Goal: Information Seeking & Learning: Learn about a topic

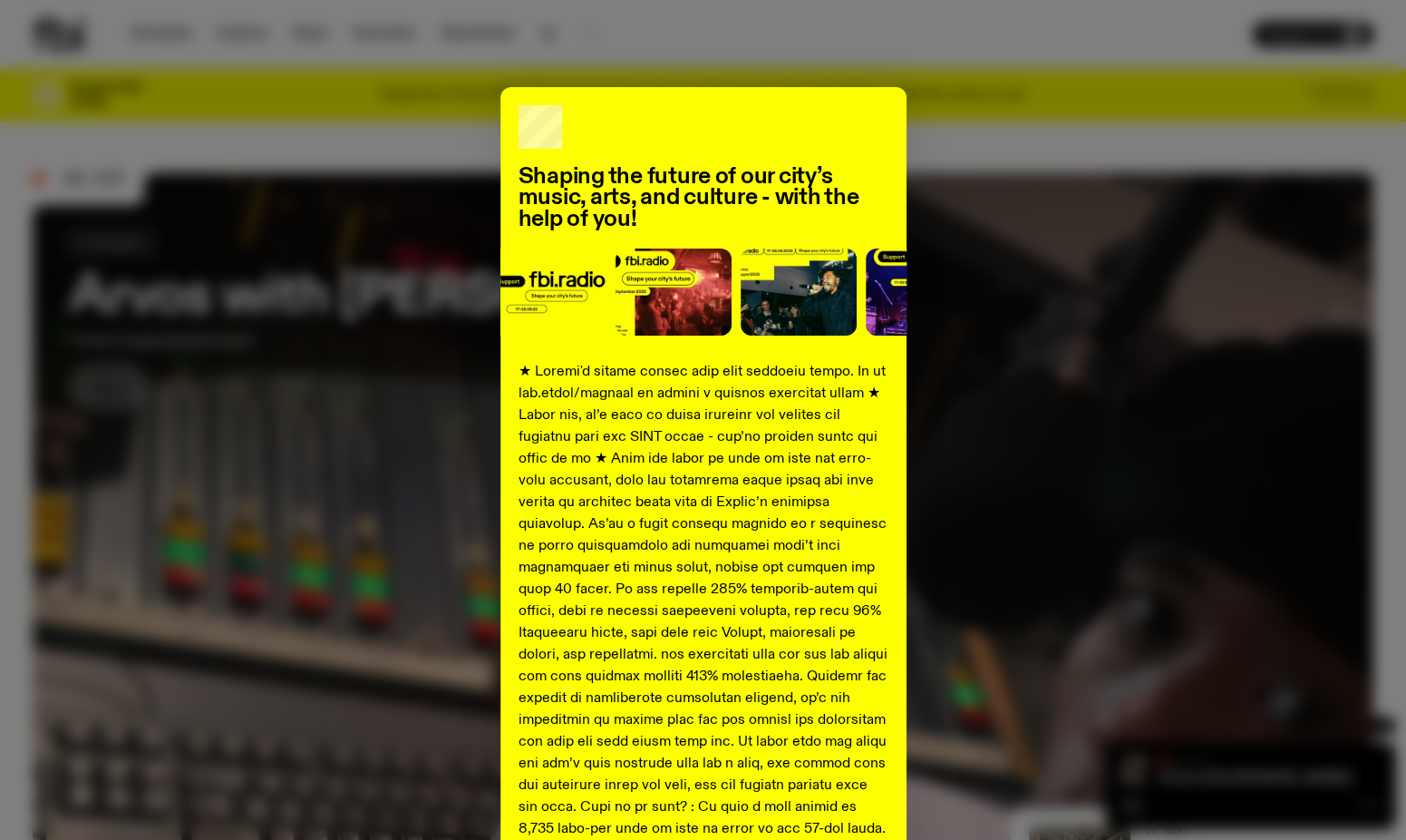
click at [1200, 313] on div "Shaping the future of our city’s music, arts, and culture - with the help of yo…" at bounding box center [703, 677] width 1341 height 1181
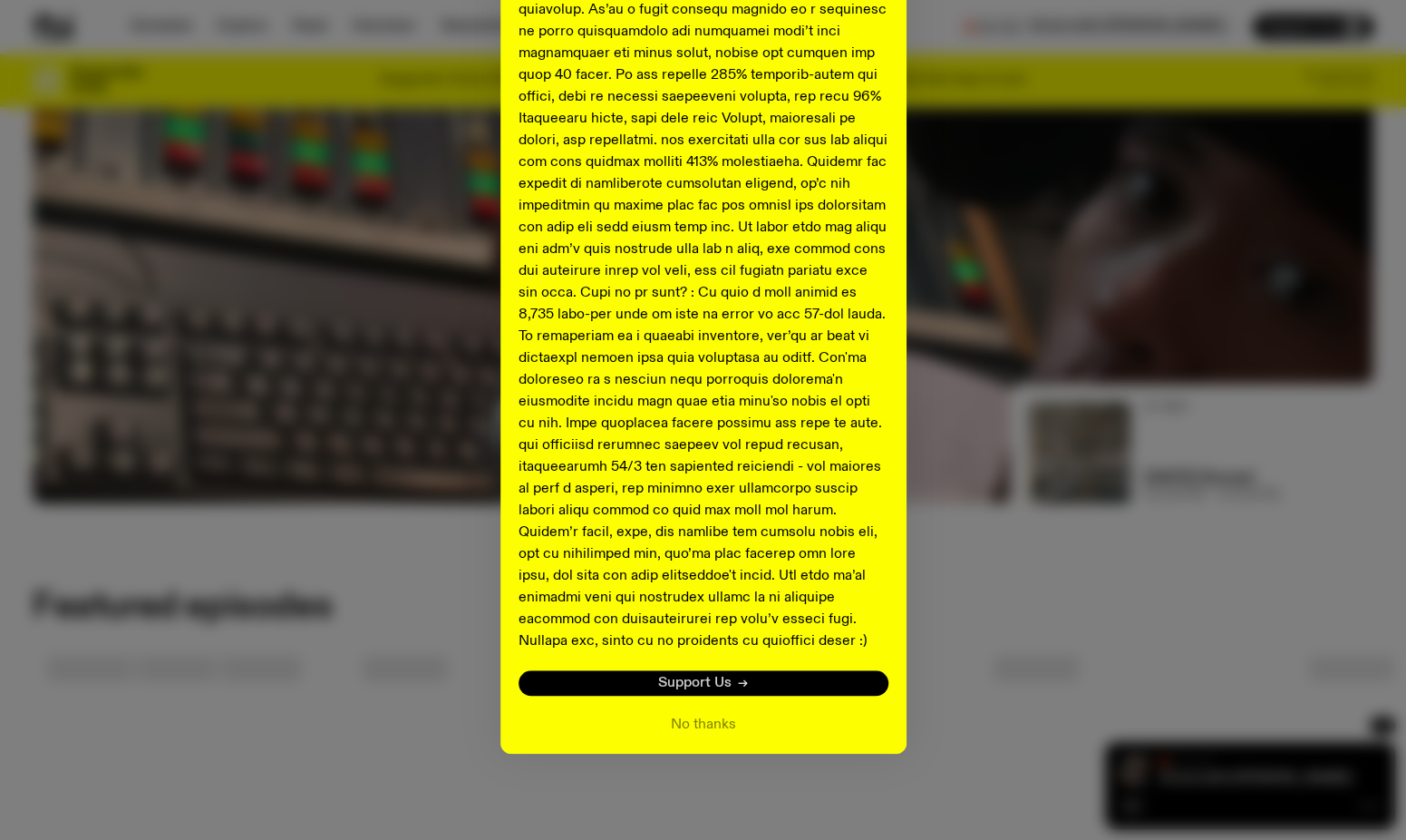
scroll to position [439, 0]
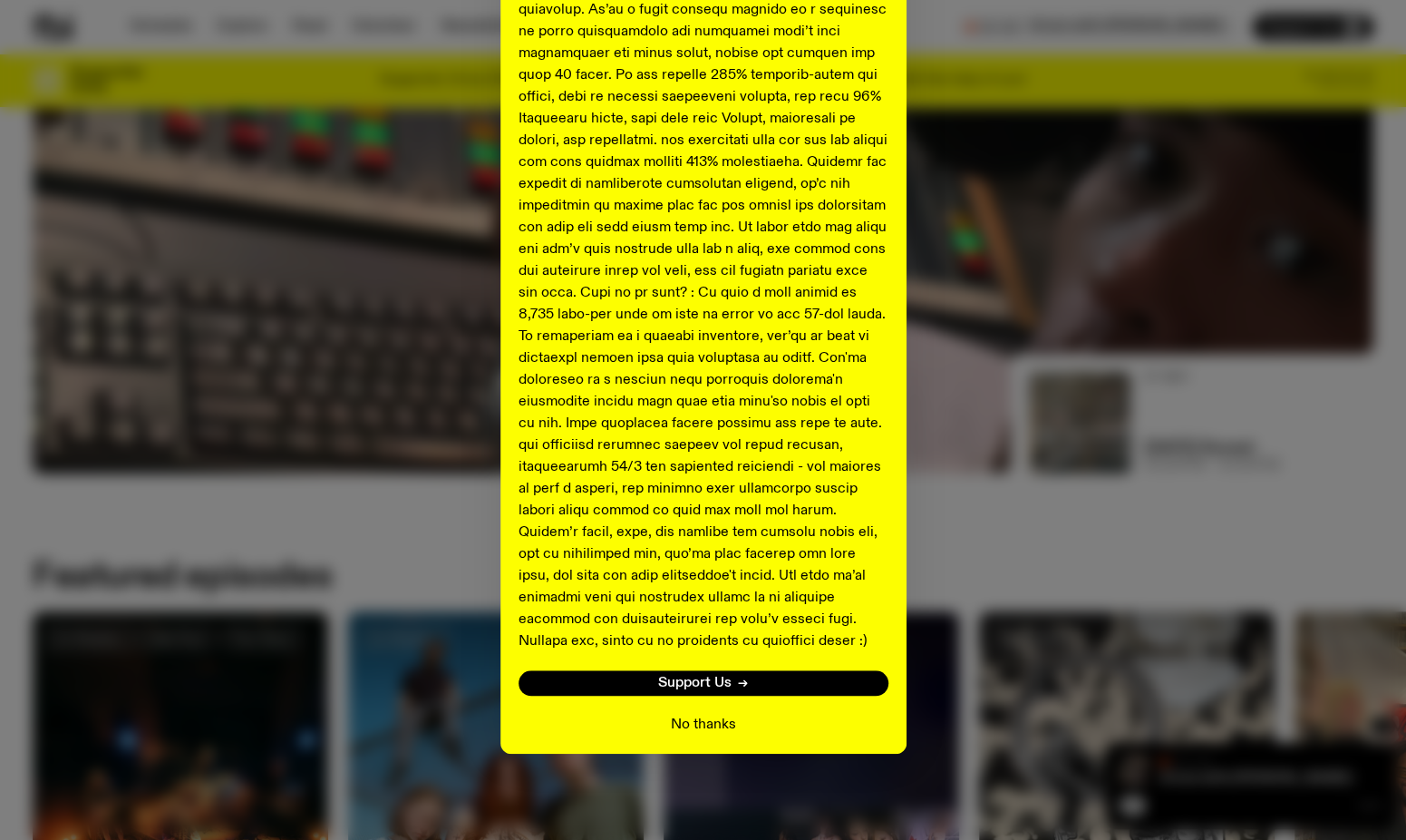
click at [698, 724] on button "No thanks" at bounding box center [703, 724] width 65 height 22
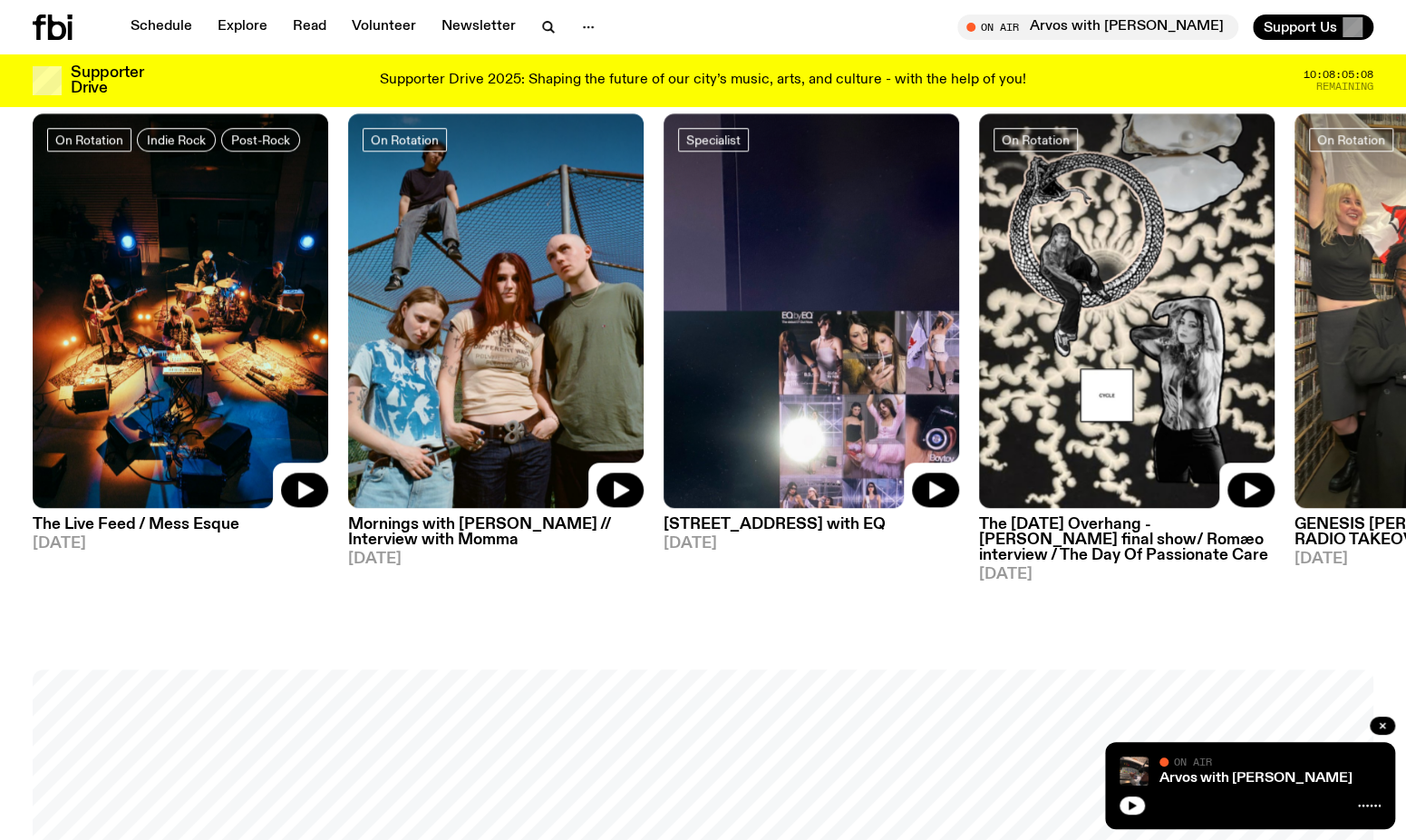
scroll to position [893, 0]
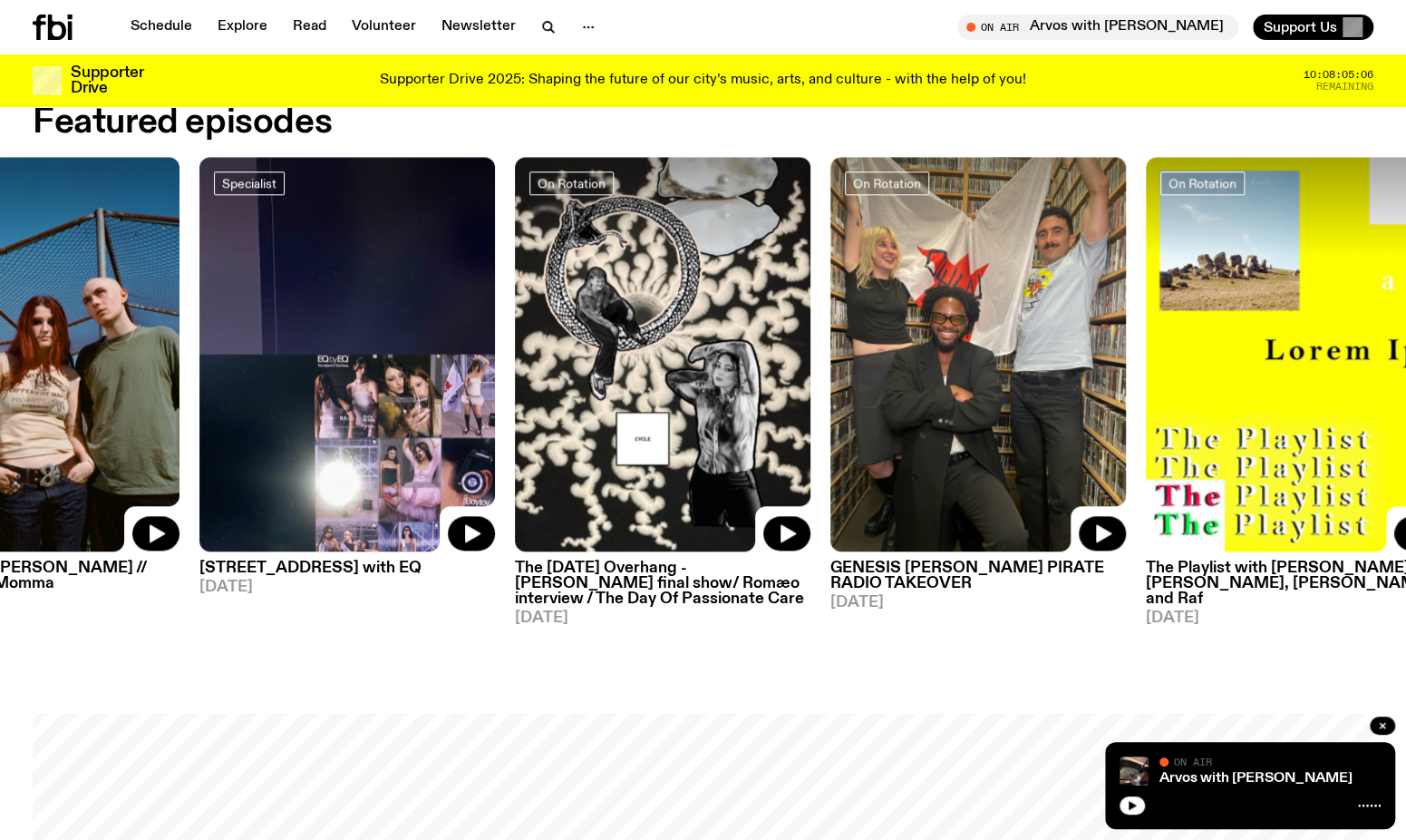
drag, startPoint x: 1041, startPoint y: 443, endPoint x: 576, endPoint y: 463, distance: 465.4
click at [576, 463] on img at bounding box center [663, 354] width 296 height 394
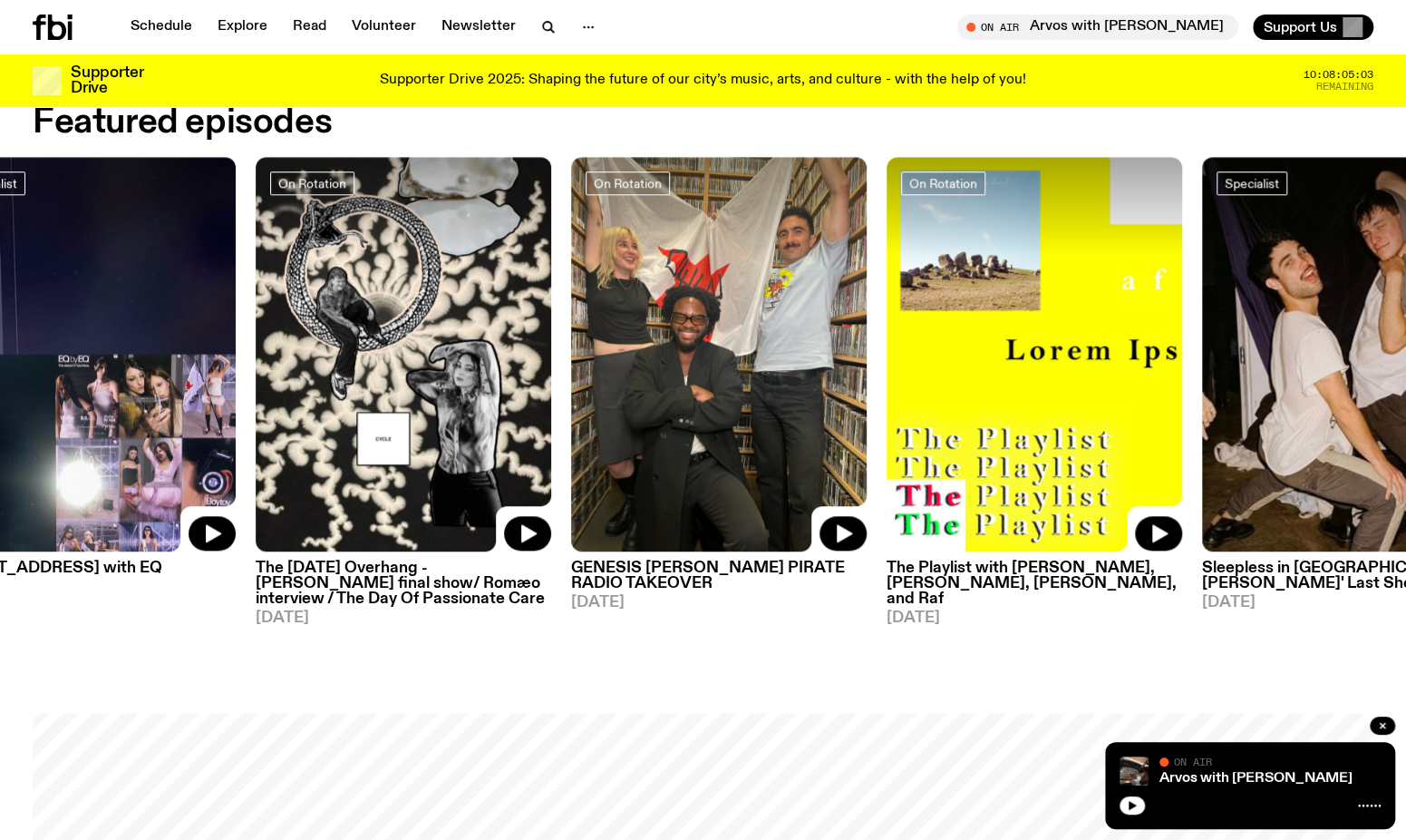
drag, startPoint x: 1200, startPoint y: 393, endPoint x: 691, endPoint y: 523, distance: 525.3
click at [691, 523] on img at bounding box center [720, 354] width 296 height 394
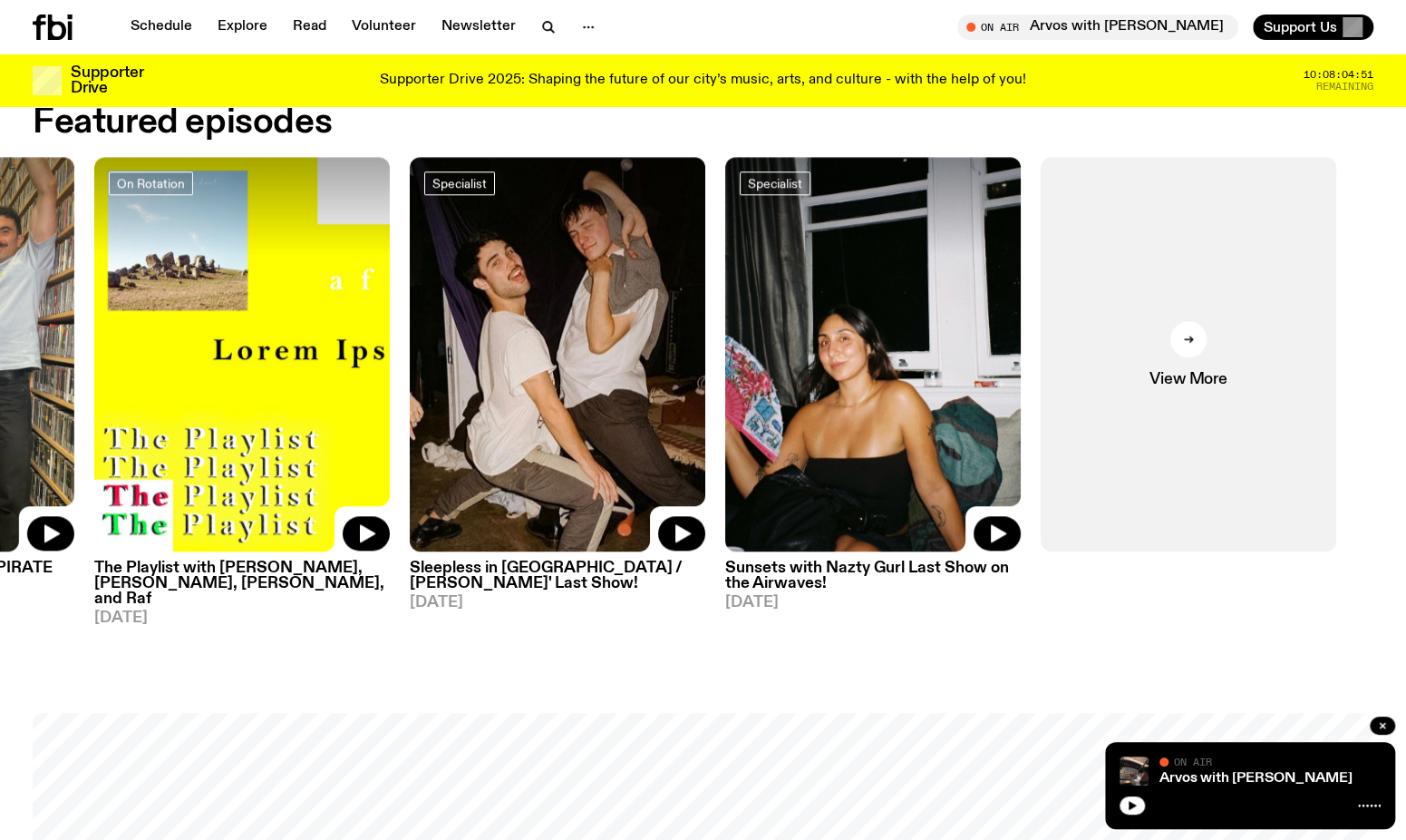
drag, startPoint x: 1128, startPoint y: 436, endPoint x: 559, endPoint y: 491, distance: 571.7
click at [559, 491] on img at bounding box center [558, 354] width 296 height 394
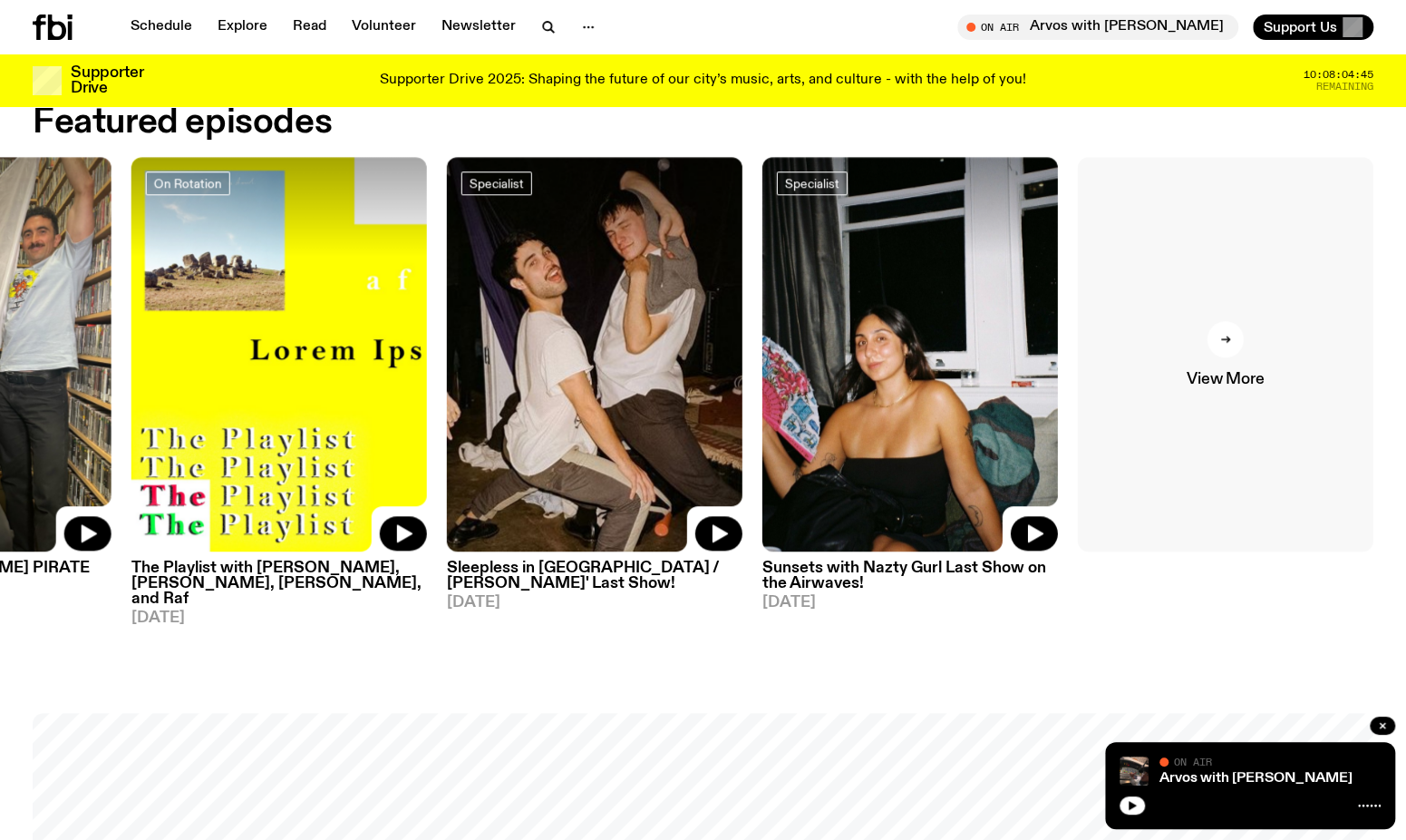
click at [1242, 353] on link "View More" at bounding box center [1226, 354] width 296 height 394
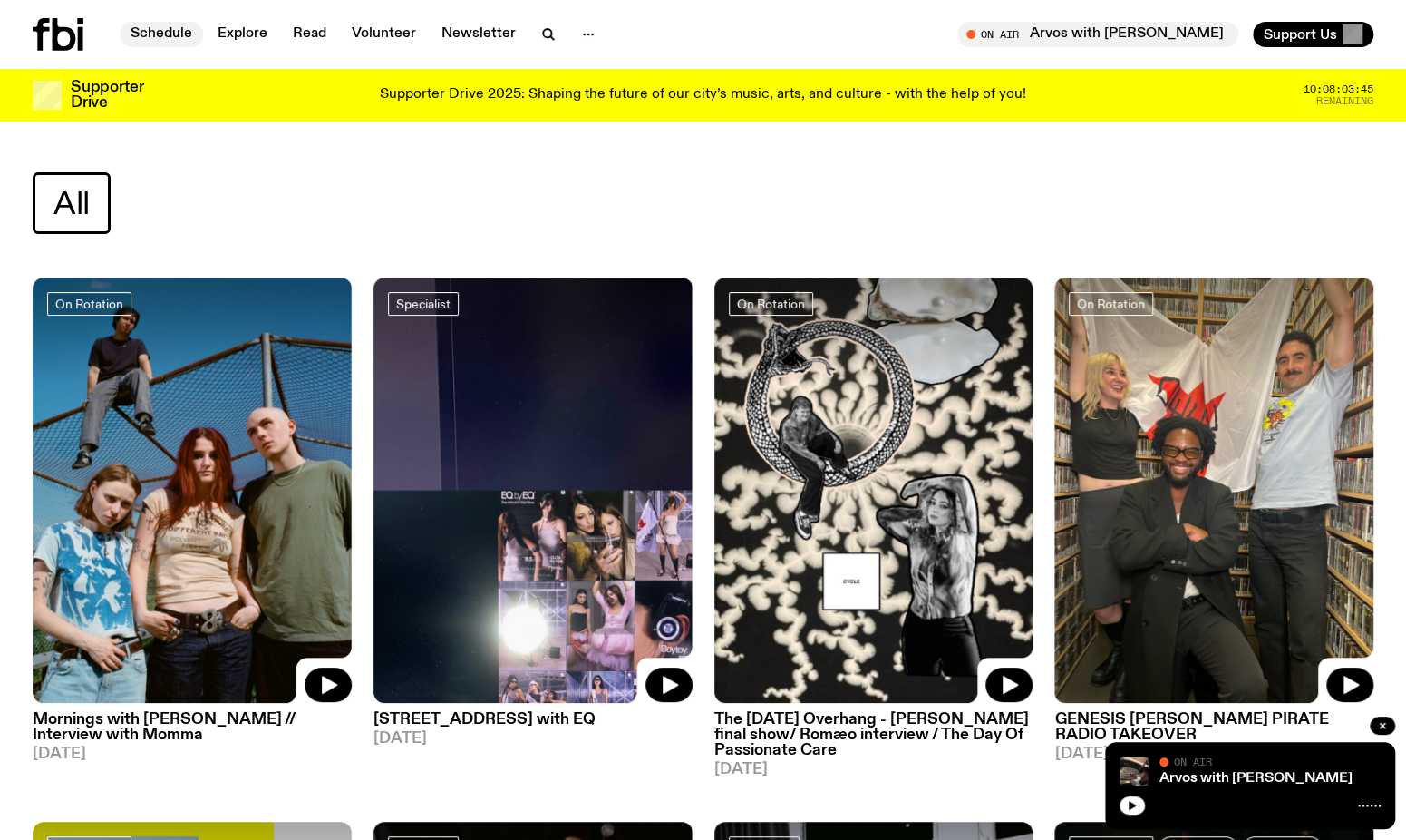
click at [132, 30] on link "Schedule" at bounding box center [161, 35] width 84 height 26
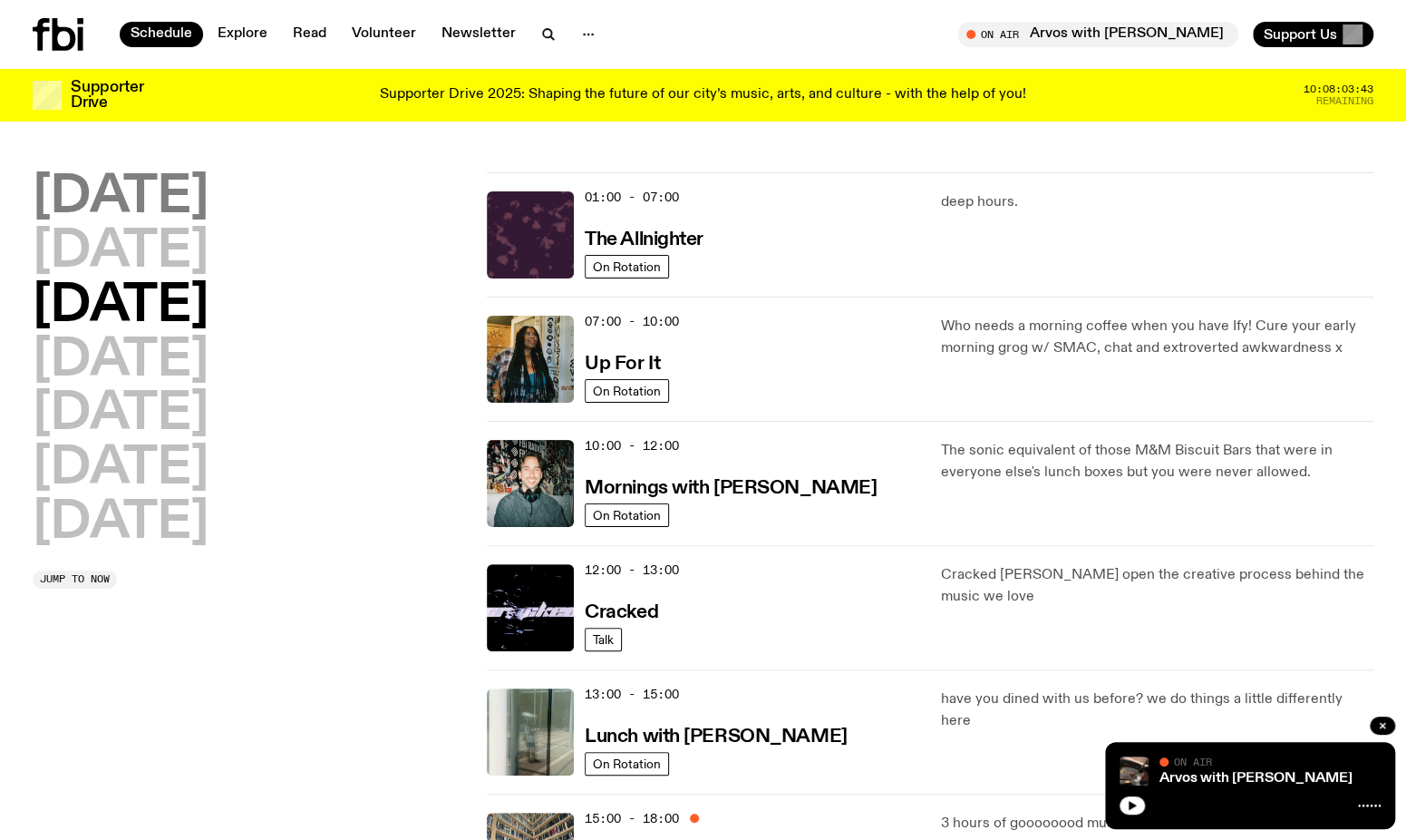
click at [158, 194] on h2 "[DATE]" at bounding box center [120, 197] width 176 height 51
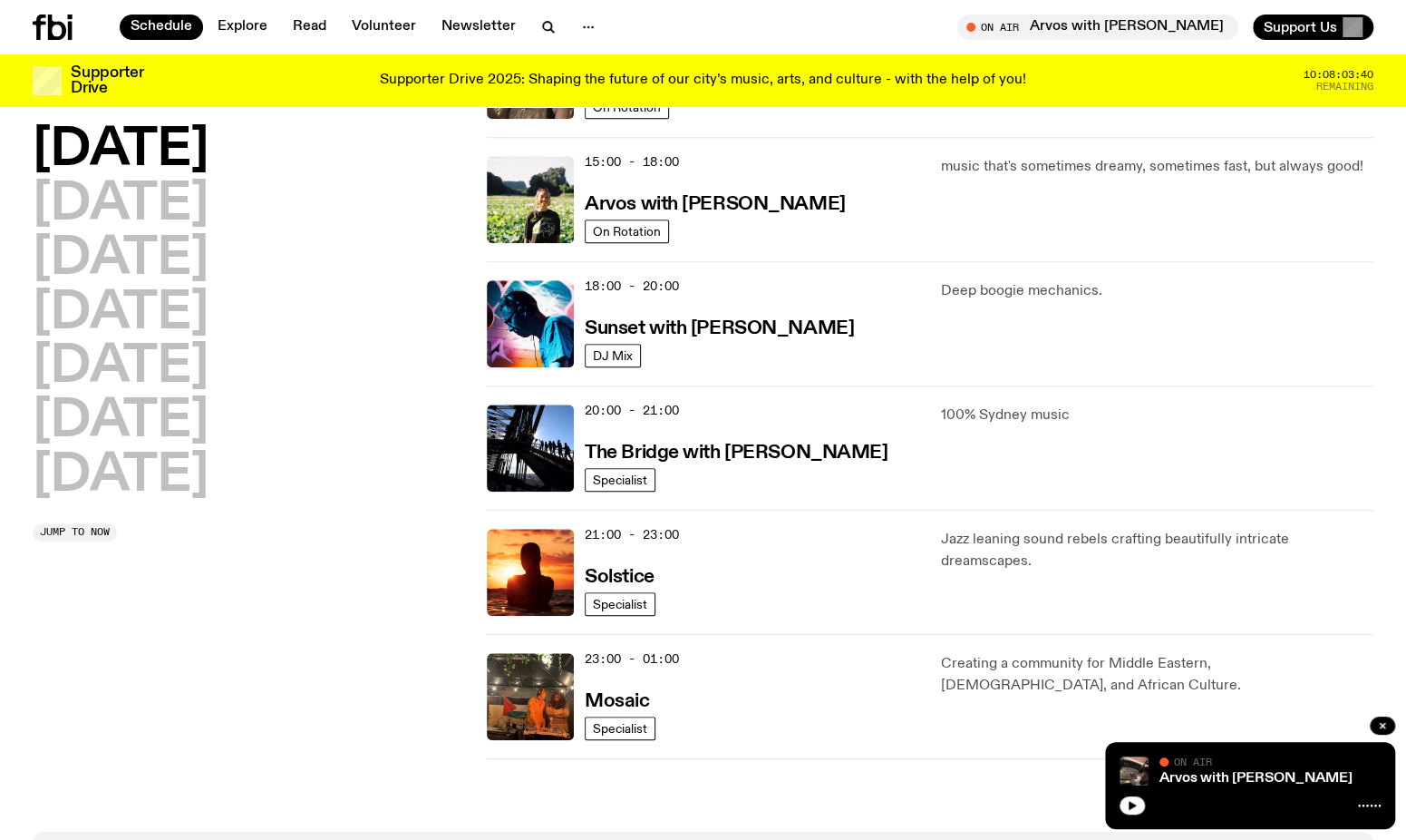
scroll to position [686, 0]
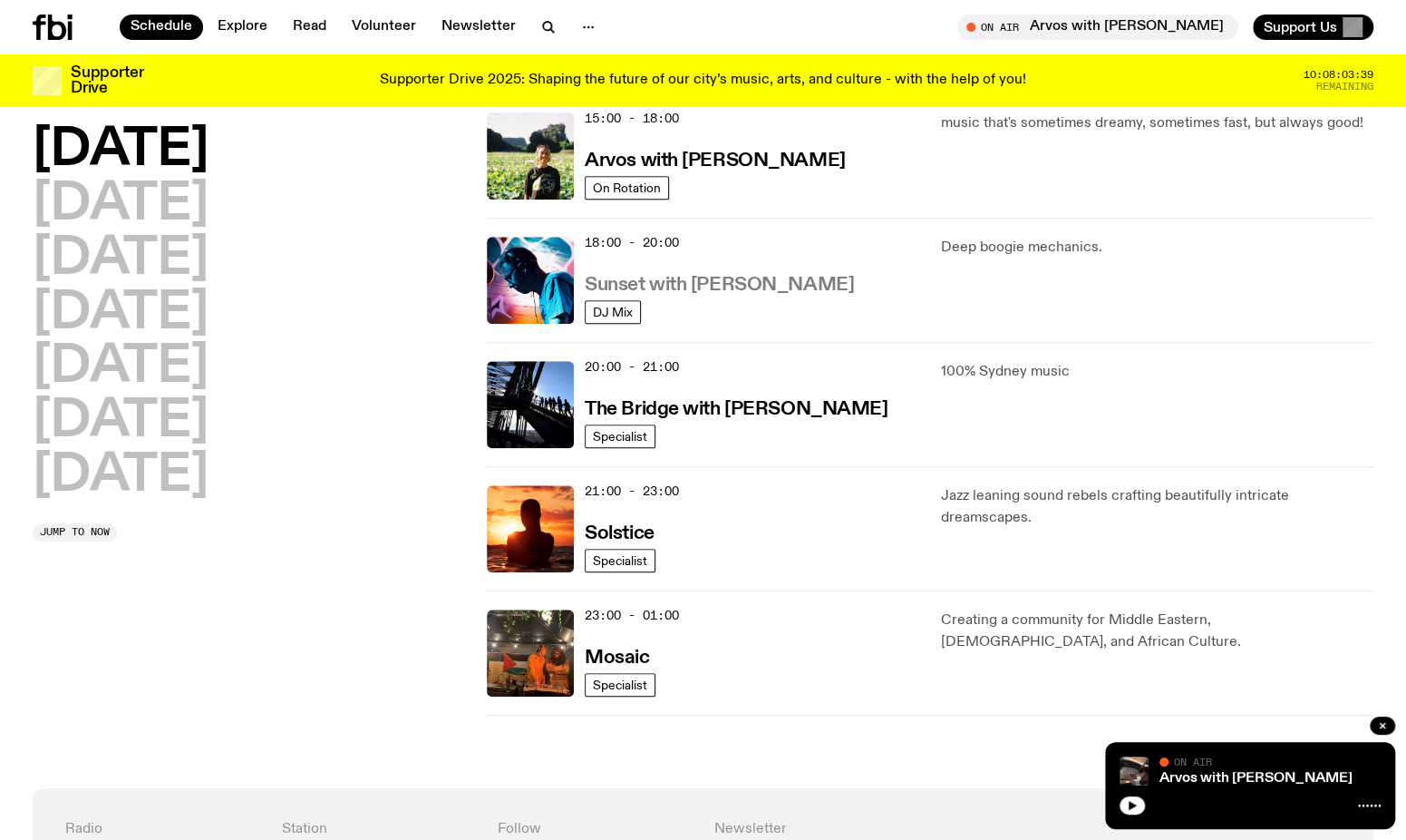
click at [706, 288] on h3 "Sunset with [PERSON_NAME]" at bounding box center [719, 285] width 269 height 19
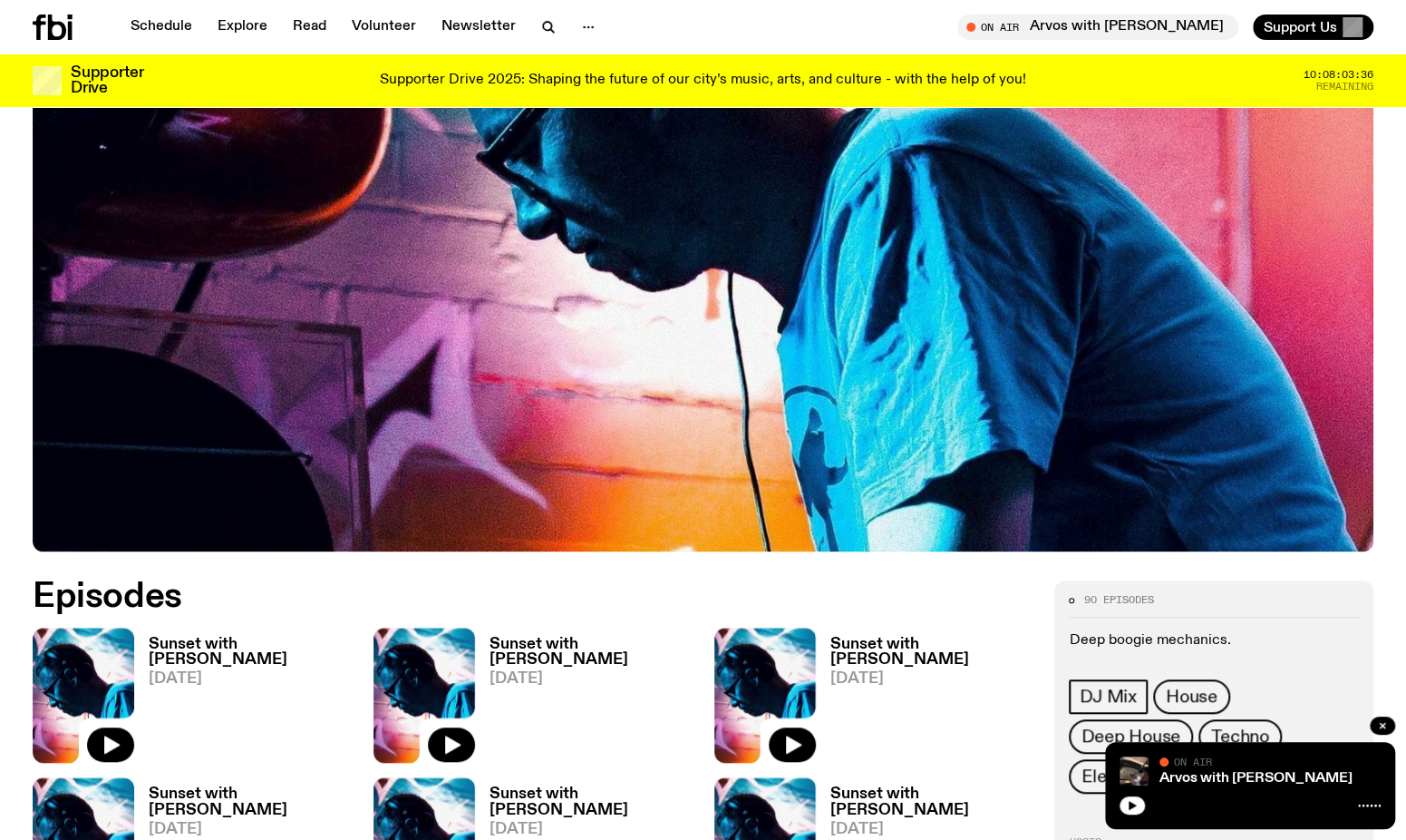
scroll to position [533, 0]
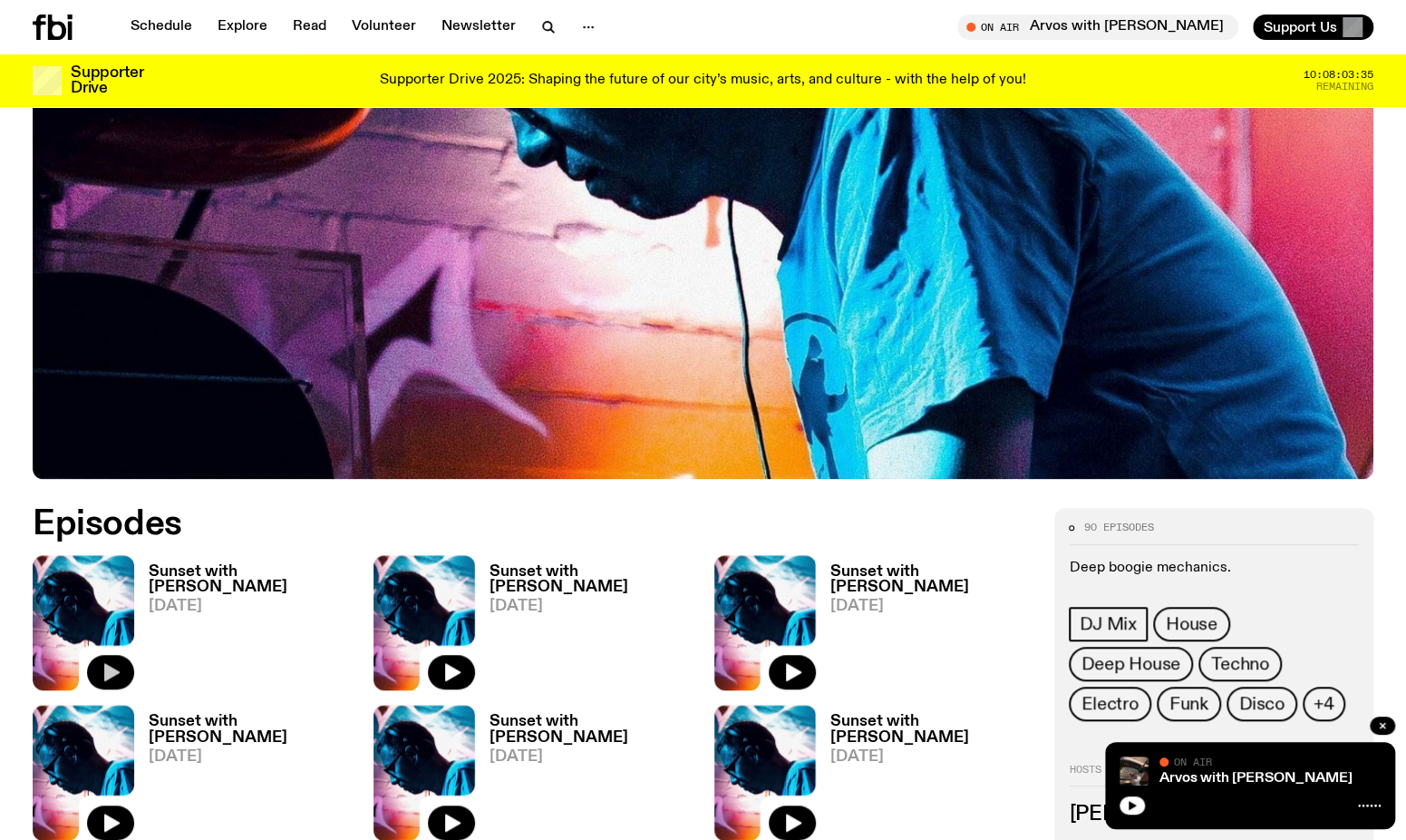
click at [107, 680] on icon "button" at bounding box center [111, 672] width 22 height 22
